Goal: Information Seeking & Learning: Learn about a topic

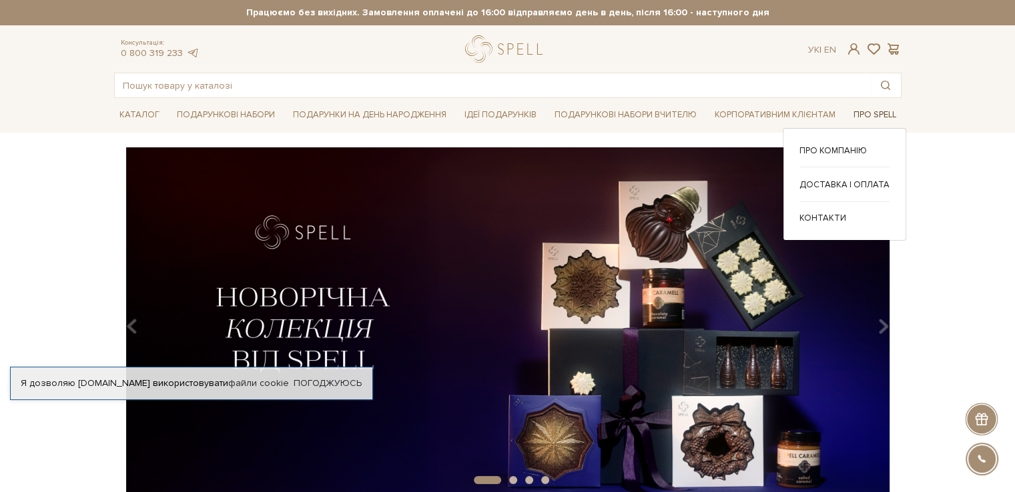
click at [871, 113] on link "Про Spell" at bounding box center [873, 115] width 53 height 21
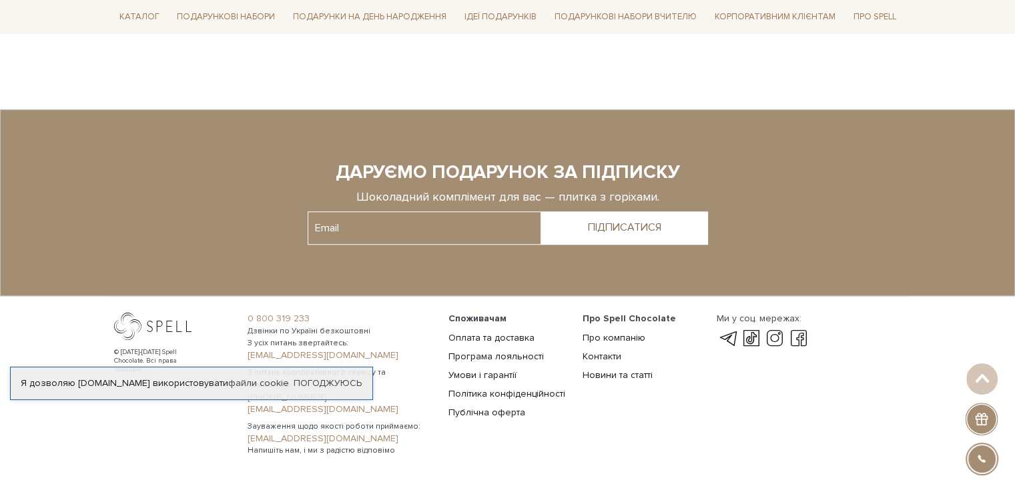
scroll to position [1067, 0]
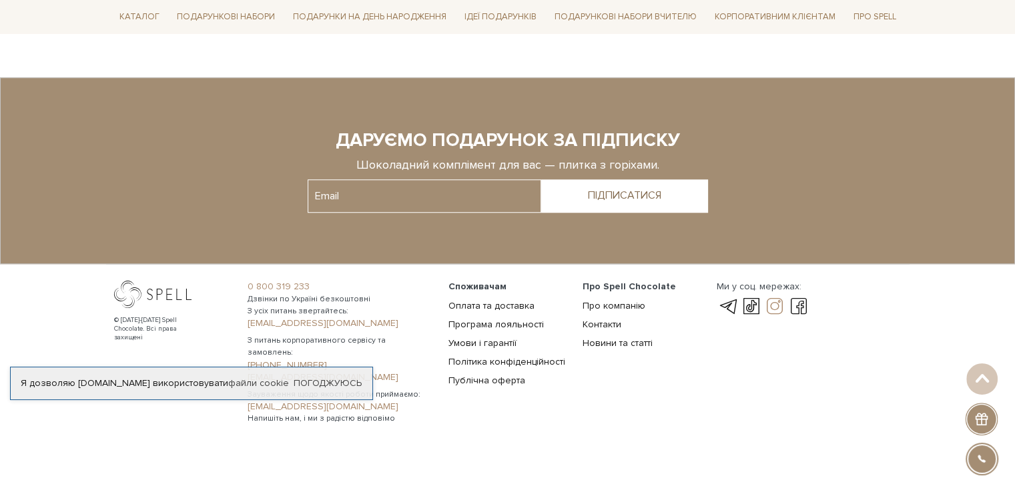
click at [777, 304] on link at bounding box center [774, 307] width 23 height 16
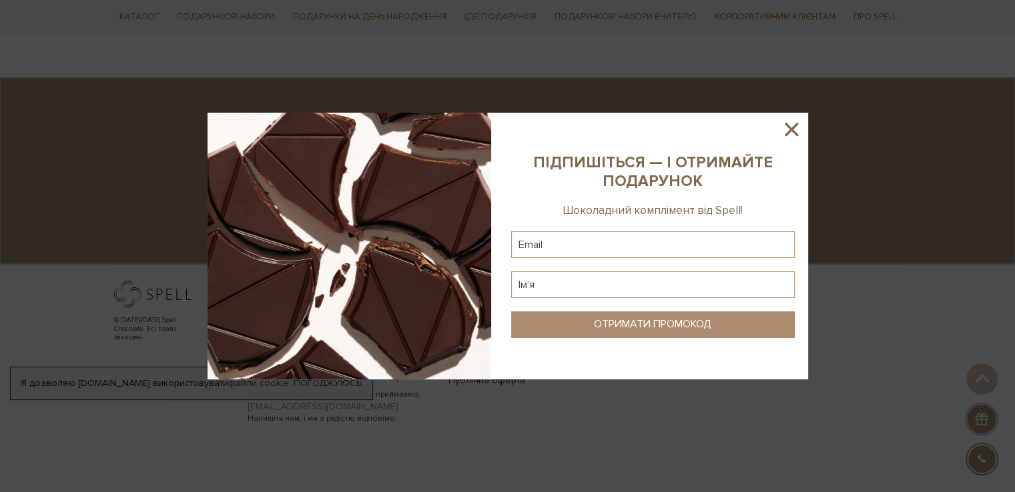
click at [791, 124] on icon at bounding box center [791, 129] width 23 height 23
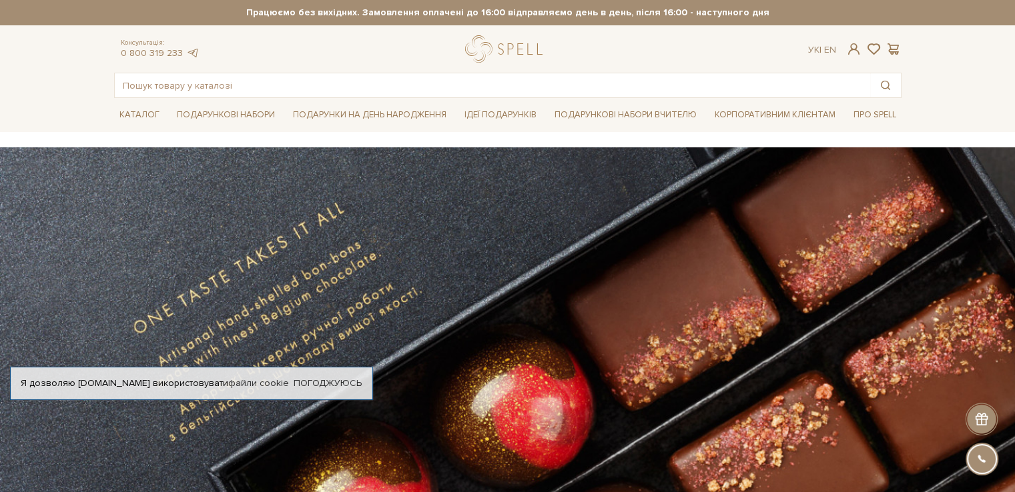
scroll to position [0, 0]
click at [334, 386] on link "Погоджуюсь" at bounding box center [328, 384] width 68 height 12
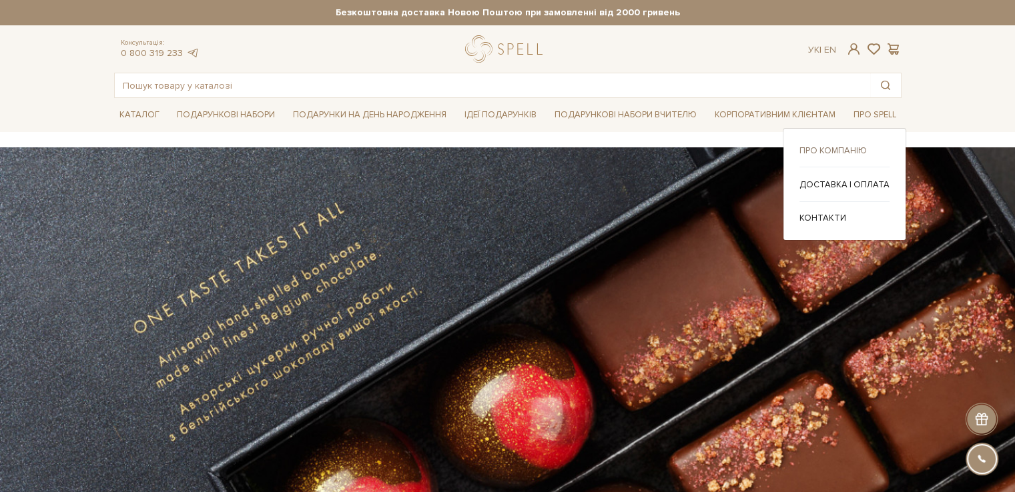
click at [825, 145] on link "Про компанію" at bounding box center [844, 151] width 90 height 12
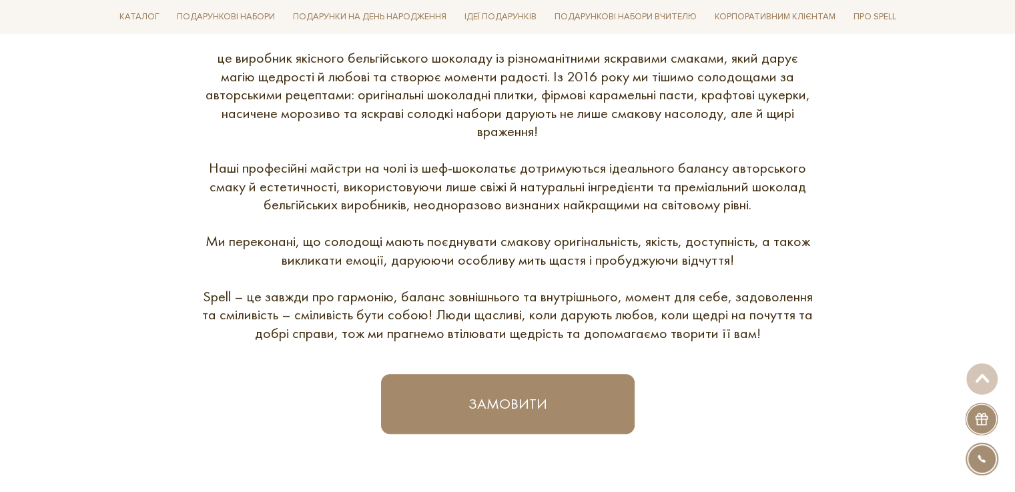
scroll to position [1067, 0]
